Goal: Transaction & Acquisition: Purchase product/service

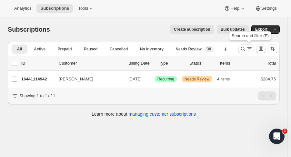
click at [244, 47] on icon "Search and filter results" at bounding box center [243, 48] width 6 height 6
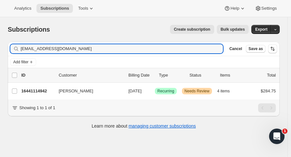
drag, startPoint x: 95, startPoint y: 50, endPoint x: -6, endPoint y: 54, distance: 102.0
click at [0, 54] on html "Analytics Subscriptions Tools Help Settings Skip to content Subscriptions. This…" at bounding box center [145, 78] width 291 height 157
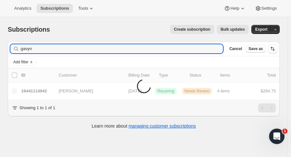
type input "gavyn"
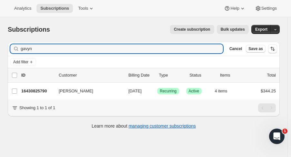
click at [41, 92] on p "16430825790" at bounding box center [37, 91] width 32 height 6
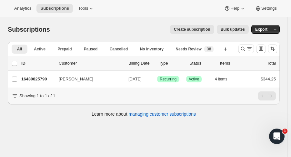
click at [44, 78] on p "16430825790" at bounding box center [37, 79] width 32 height 6
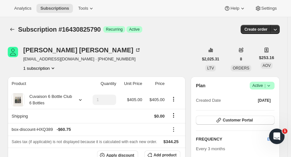
click at [277, 33] on button "button" at bounding box center [275, 29] width 9 height 9
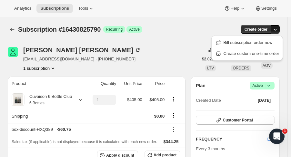
click at [257, 51] on span "Create custom one-time order" at bounding box center [252, 53] width 56 height 5
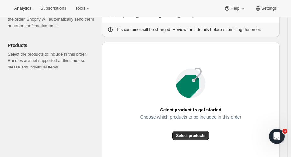
scroll to position [79, 0]
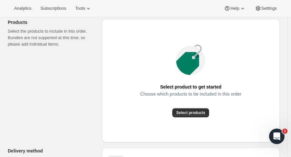
click at [202, 109] on button "Select products" at bounding box center [190, 112] width 37 height 9
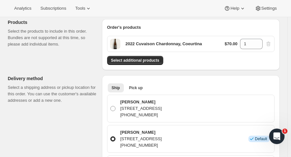
click at [145, 65] on div "Order's products 2022 Cuvaison Chardonnay, Coeurtina $70.00 1 Select additional…" at bounding box center [191, 44] width 178 height 51
click at [144, 60] on span "Select additional products" at bounding box center [135, 60] width 48 height 5
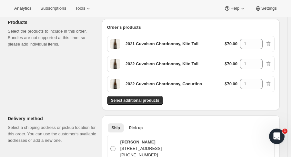
click at [136, 100] on span "Select additional products" at bounding box center [135, 100] width 48 height 5
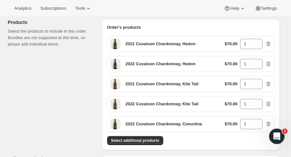
click at [154, 137] on button "Select additional products" at bounding box center [135, 140] width 56 height 9
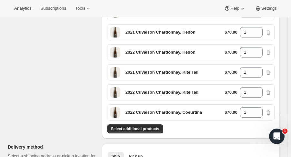
scroll to position [120, 0]
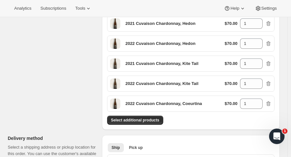
click at [155, 116] on button "Select additional products" at bounding box center [135, 119] width 56 height 9
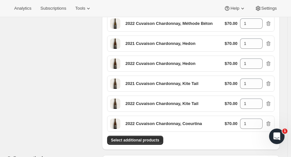
click at [153, 138] on span "Select additional products" at bounding box center [135, 139] width 48 height 5
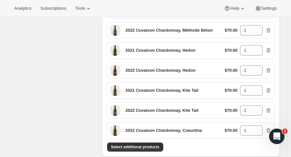
scroll to position [134, 0]
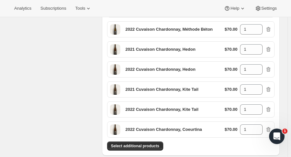
click at [132, 144] on span "Select additional products" at bounding box center [135, 145] width 48 height 5
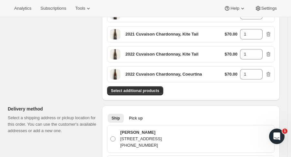
scroll to position [208, 0]
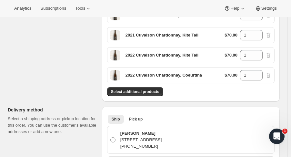
click at [121, 93] on span "Select additional products" at bounding box center [135, 91] width 48 height 5
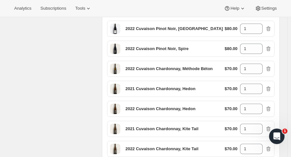
scroll to position [158, 0]
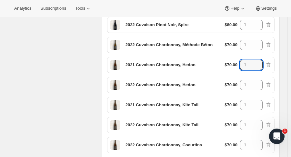
click at [261, 60] on icon at bounding box center [257, 63] width 6 height 6
type input "3"
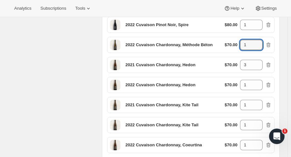
click at [261, 40] on icon at bounding box center [257, 43] width 6 height 6
click at [261, 47] on icon at bounding box center [257, 47] width 6 height 6
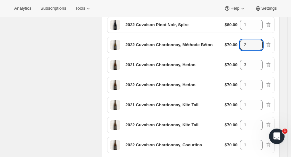
click at [261, 47] on icon at bounding box center [257, 47] width 6 height 6
type input "1"
click at [261, 81] on icon at bounding box center [257, 83] width 6 height 6
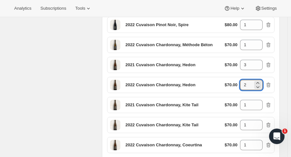
click at [261, 81] on icon at bounding box center [257, 83] width 6 height 6
type input "4"
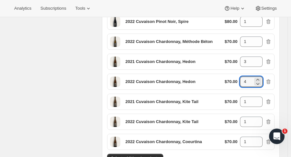
scroll to position [163, 0]
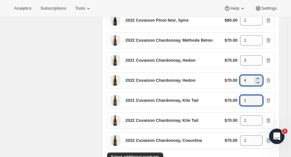
click at [259, 96] on icon at bounding box center [257, 98] width 6 height 6
type input "2"
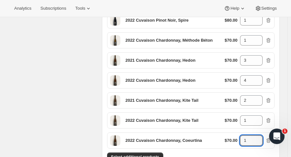
click at [261, 136] on icon at bounding box center [257, 138] width 6 height 6
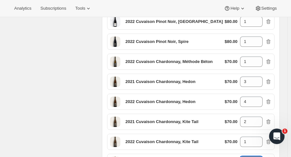
scroll to position [186, 0]
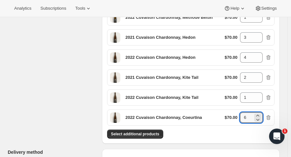
click at [261, 112] on icon at bounding box center [257, 115] width 6 height 6
type input "8"
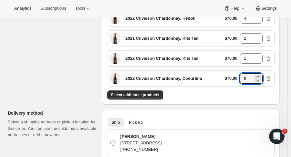
scroll to position [225, 0]
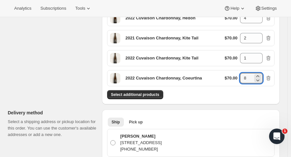
click at [144, 96] on button "Select additional products" at bounding box center [135, 94] width 56 height 9
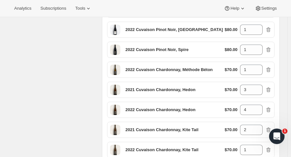
scroll to position [134, 0]
click at [260, 65] on icon at bounding box center [257, 68] width 6 height 6
type input "2"
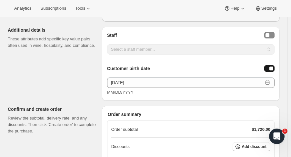
scroll to position [620, 0]
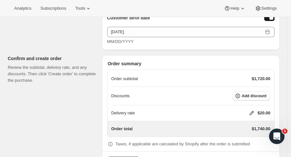
click at [263, 94] on span "Add discount" at bounding box center [254, 95] width 25 height 5
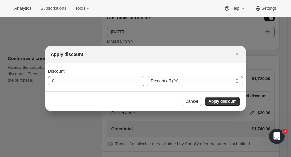
click at [237, 51] on icon "Close" at bounding box center [237, 54] width 6 height 6
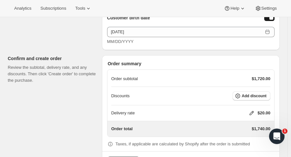
click at [254, 110] on icon at bounding box center [251, 113] width 6 height 6
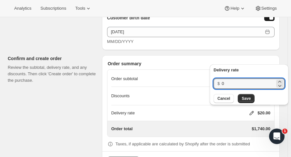
click at [232, 84] on input "0" at bounding box center [248, 83] width 53 height 10
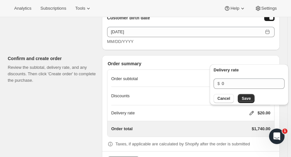
click at [238, 98] on button "Save" at bounding box center [246, 98] width 17 height 9
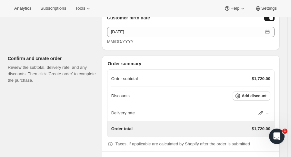
click at [248, 91] on button "Add discount" at bounding box center [252, 95] width 38 height 9
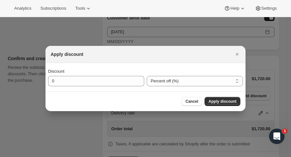
scroll to position [0, 0]
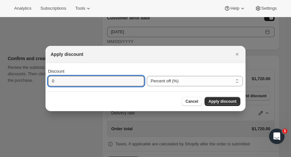
click at [122, 81] on input "0" at bounding box center [91, 81] width 86 height 10
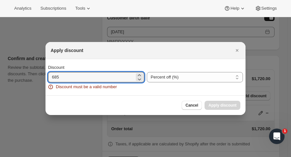
type input "685"
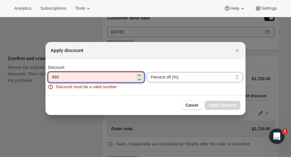
click at [172, 81] on select "Percent off (%) Amount off ($)" at bounding box center [195, 77] width 96 height 10
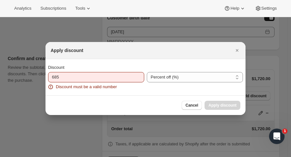
select select "fixedAmount"
click at [147, 72] on select "Percent off (%) Amount off ($)" at bounding box center [195, 77] width 96 height 10
click at [174, 76] on select "Percent off (%) Amount off ($)" at bounding box center [195, 77] width 96 height 10
click at [123, 71] on div "Discount 685 Discount must be a valid number" at bounding box center [96, 77] width 96 height 26
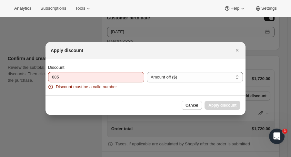
click at [190, 102] on button "Cancel" at bounding box center [192, 105] width 20 height 9
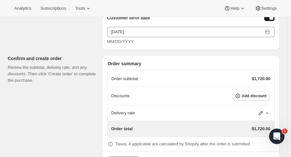
click at [241, 93] on icon "button" at bounding box center [237, 96] width 6 height 6
select select "fixedAmount"
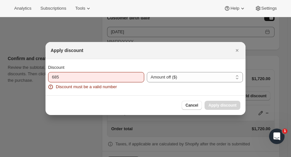
scroll to position [0, 0]
click at [174, 79] on select "Percent off (%) Amount off ($)" at bounding box center [195, 77] width 96 height 10
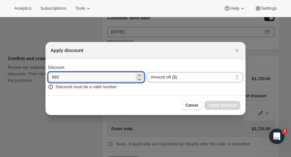
drag, startPoint x: 60, startPoint y: 74, endPoint x: 32, endPoint y: 74, distance: 28.4
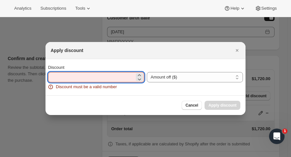
click at [206, 72] on select "Percent off (%) Amount off ($)" at bounding box center [195, 77] width 96 height 10
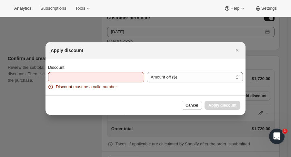
select select "percentage"
click at [147, 72] on select "Percent off (%) Amount off ($)" at bounding box center [195, 77] width 96 height 10
click at [198, 78] on select "Percent off (%) Amount off ($)" at bounding box center [195, 77] width 96 height 10
select select "fixedAmount"
click at [147, 72] on select "Percent off (%) Amount off ($)" at bounding box center [195, 77] width 96 height 10
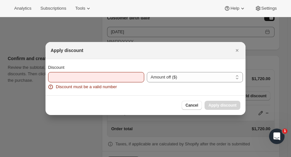
click at [126, 85] on div "Discount must be a valid number" at bounding box center [96, 87] width 96 height 6
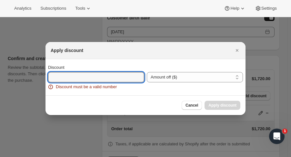
click at [123, 77] on input "Discount" at bounding box center [91, 77] width 86 height 10
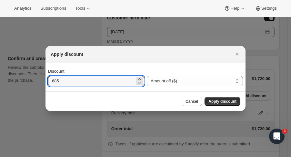
type input "685"
click at [233, 98] on button "Apply discount" at bounding box center [222, 101] width 36 height 9
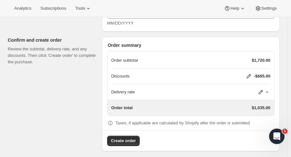
scroll to position [639, 0]
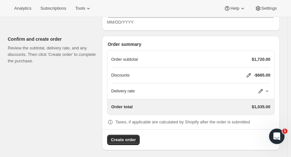
click at [133, 136] on span "Create order" at bounding box center [123, 139] width 25 height 6
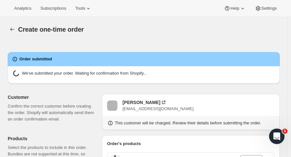
radio input "true"
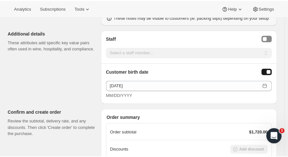
scroll to position [493, 0]
